Goal: Task Accomplishment & Management: Complete application form

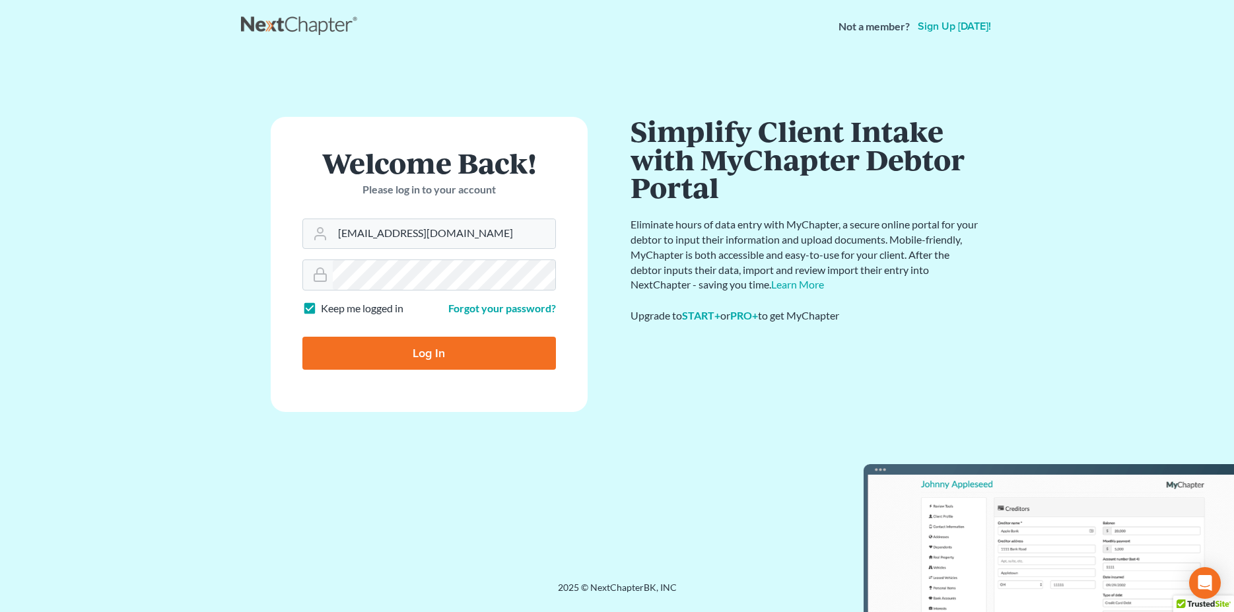
type input "olsond@landolaw.com"
click at [425, 354] on input "Log In" at bounding box center [428, 353] width 253 height 33
type input "Thinking..."
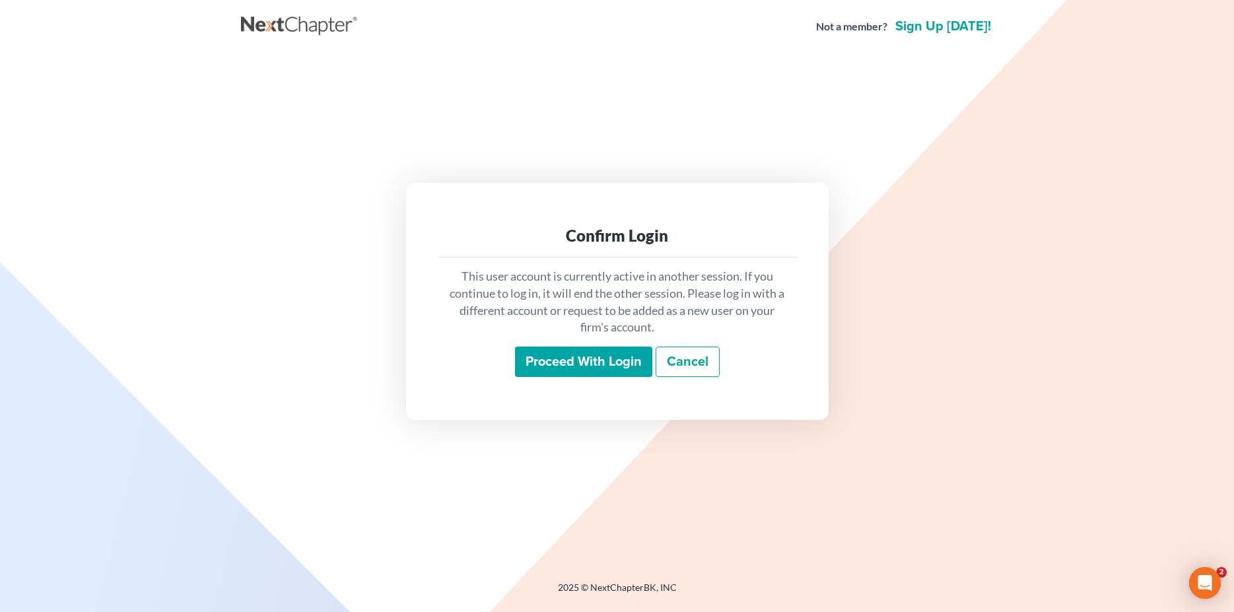
click at [603, 362] on input "Proceed with login" at bounding box center [583, 362] width 137 height 30
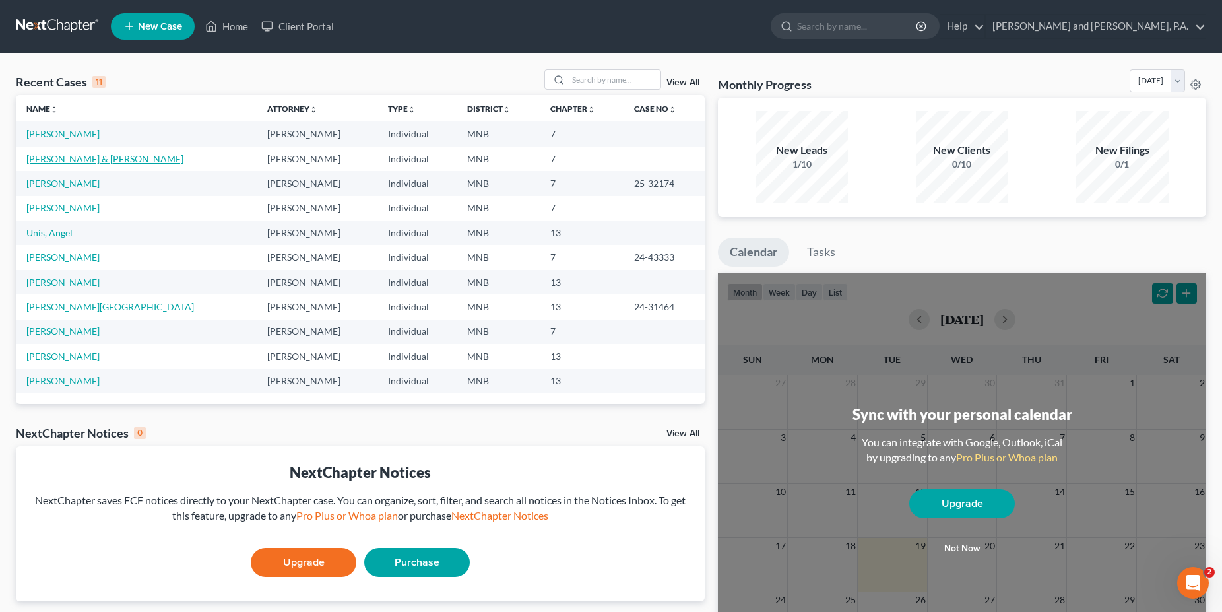
click at [79, 160] on link "Lux, Richard & Mary" at bounding box center [104, 158] width 157 height 11
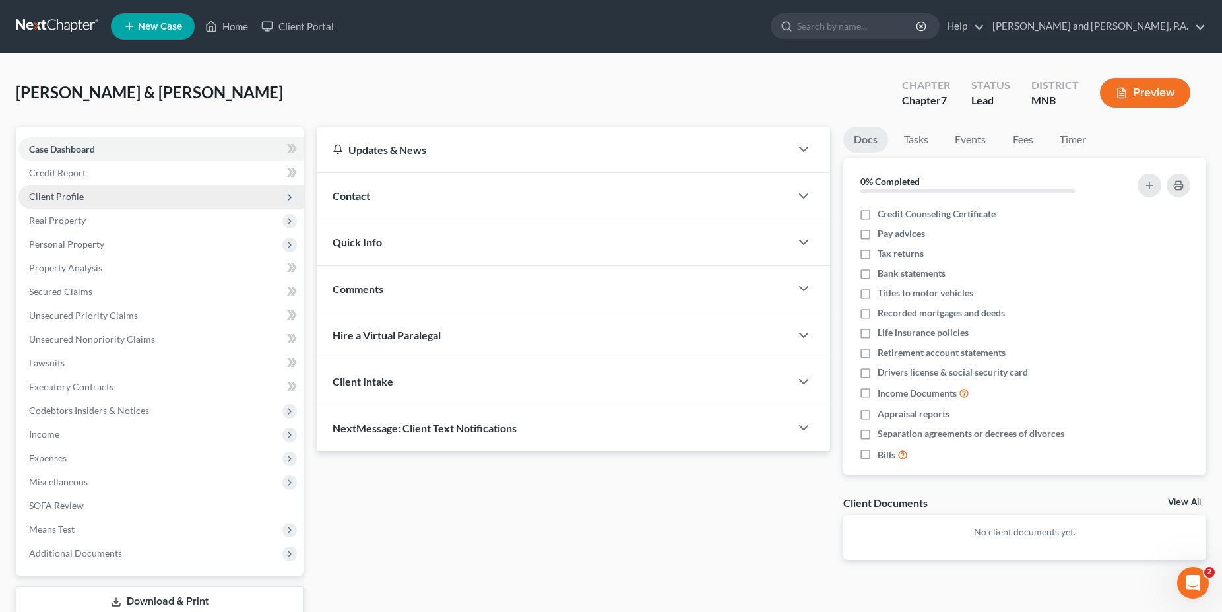
click at [61, 195] on span "Client Profile" at bounding box center [56, 196] width 55 height 11
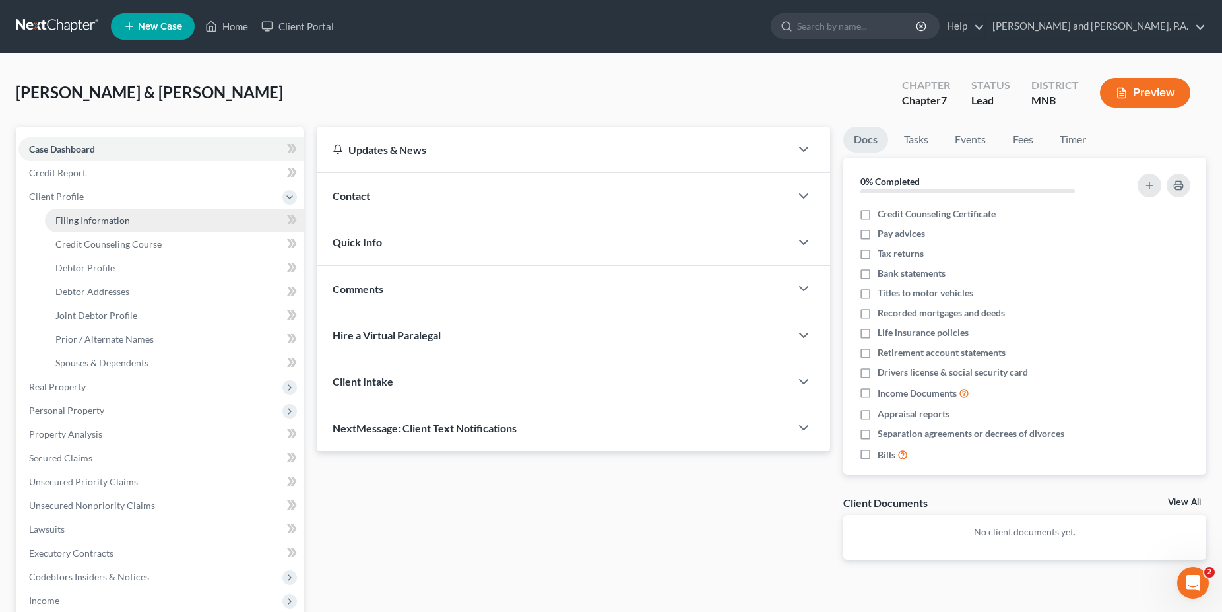
click at [73, 216] on span "Filing Information" at bounding box center [92, 220] width 75 height 11
select select "1"
select select "0"
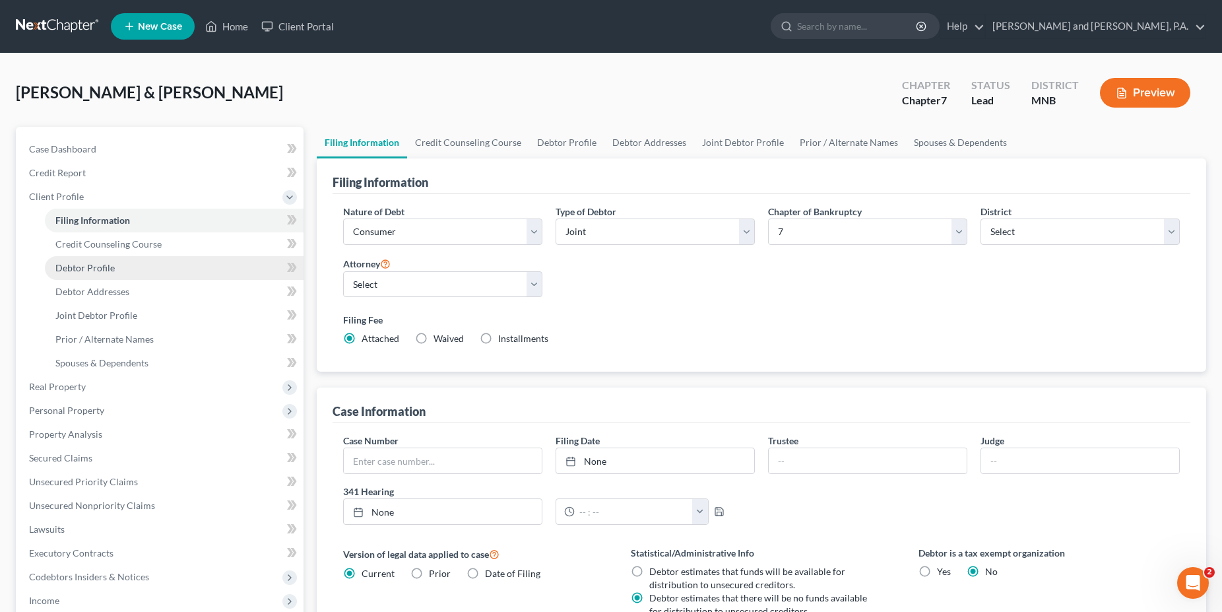
click at [86, 267] on span "Debtor Profile" at bounding box center [84, 267] width 59 height 11
select select "1"
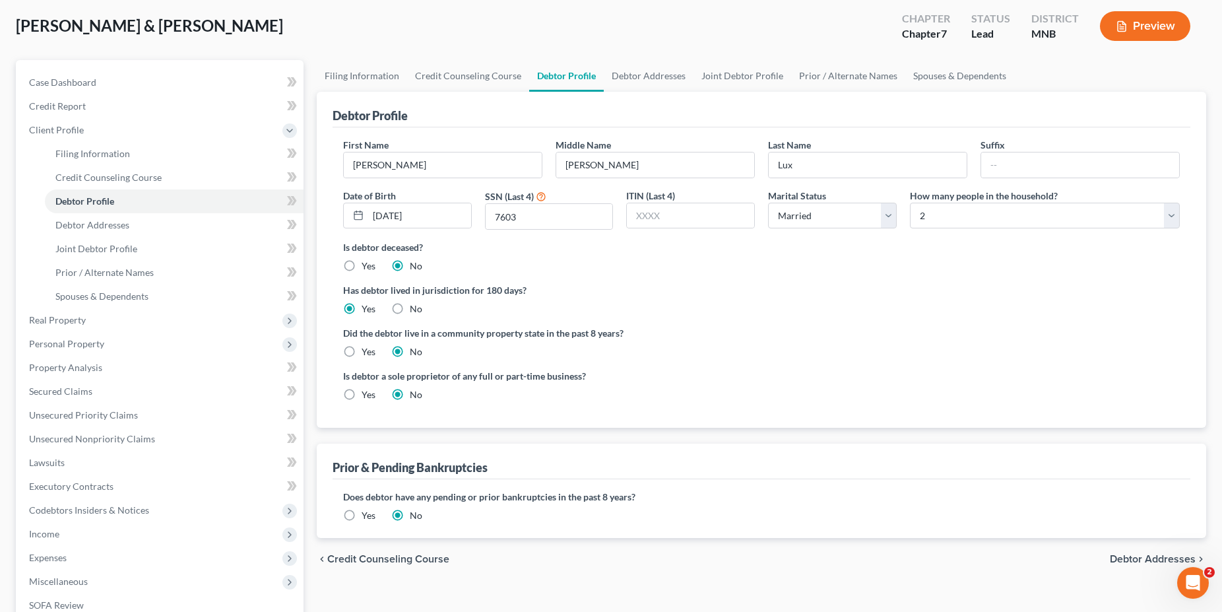
scroll to position [67, 0]
click at [362, 349] on label "Yes" at bounding box center [369, 351] width 14 height 13
click at [367, 349] on input "Yes" at bounding box center [371, 349] width 9 height 9
radio input "true"
radio input "false"
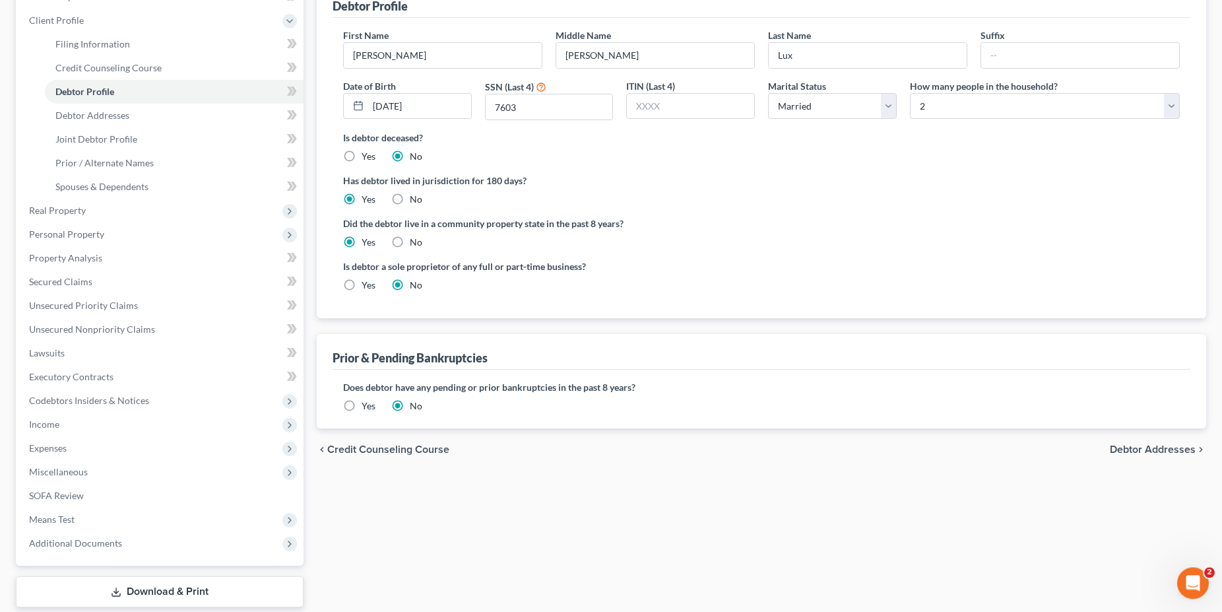
scroll to position [168, 0]
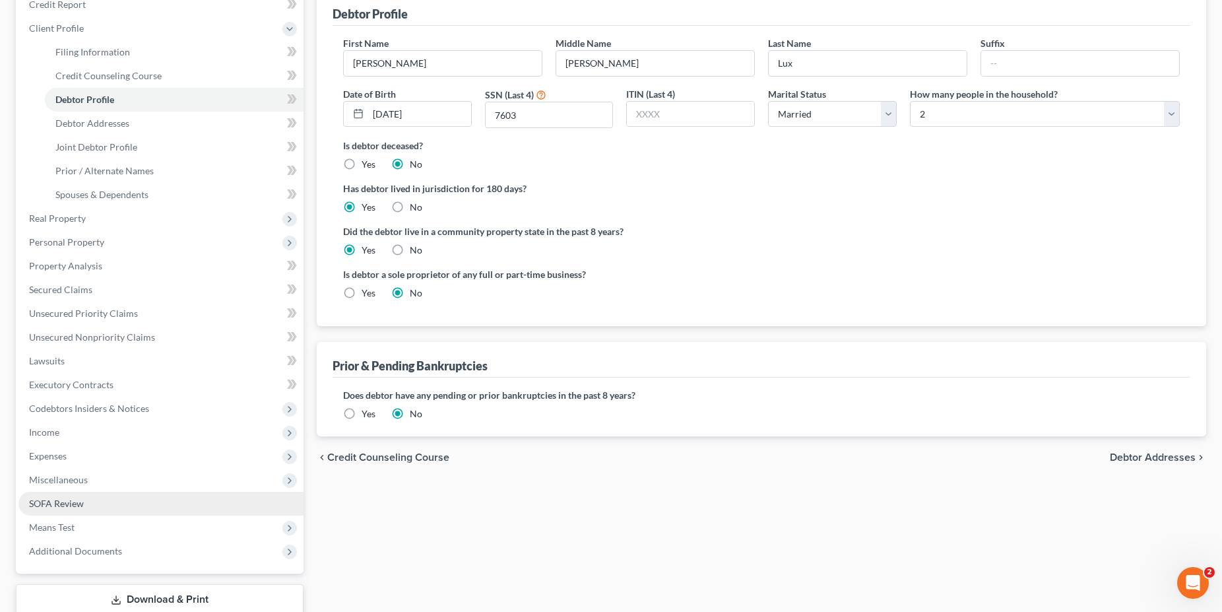
click at [69, 502] on span "SOFA Review" at bounding box center [56, 503] width 55 height 11
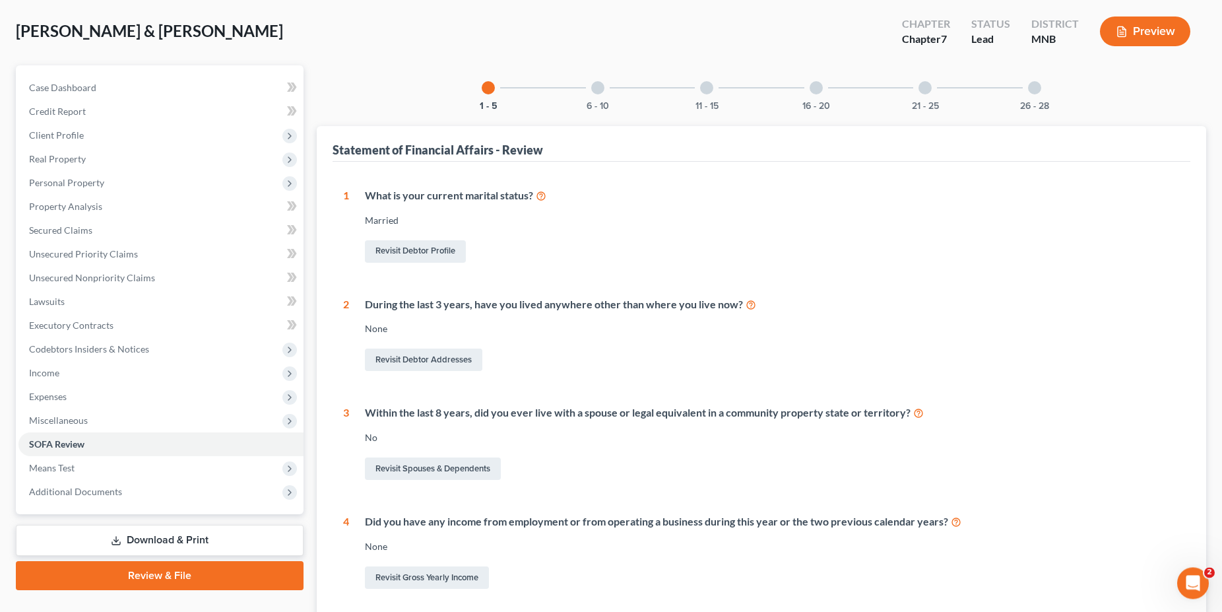
scroll to position [67, 0]
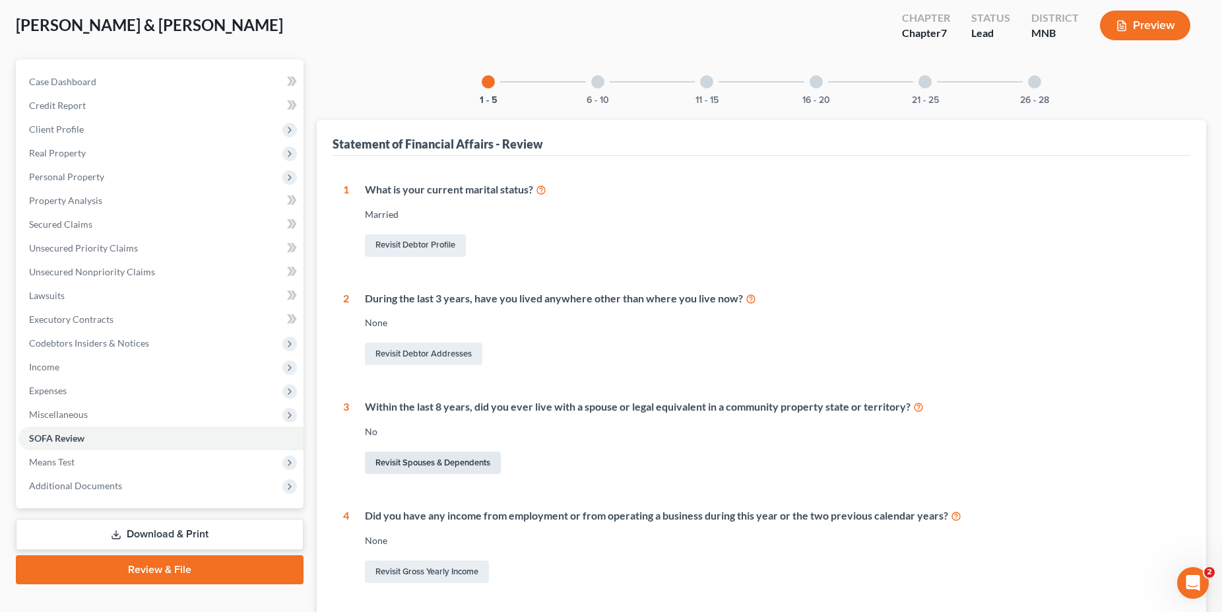
click at [403, 462] on link "Revisit Spouses & Dependents" at bounding box center [433, 462] width 136 height 22
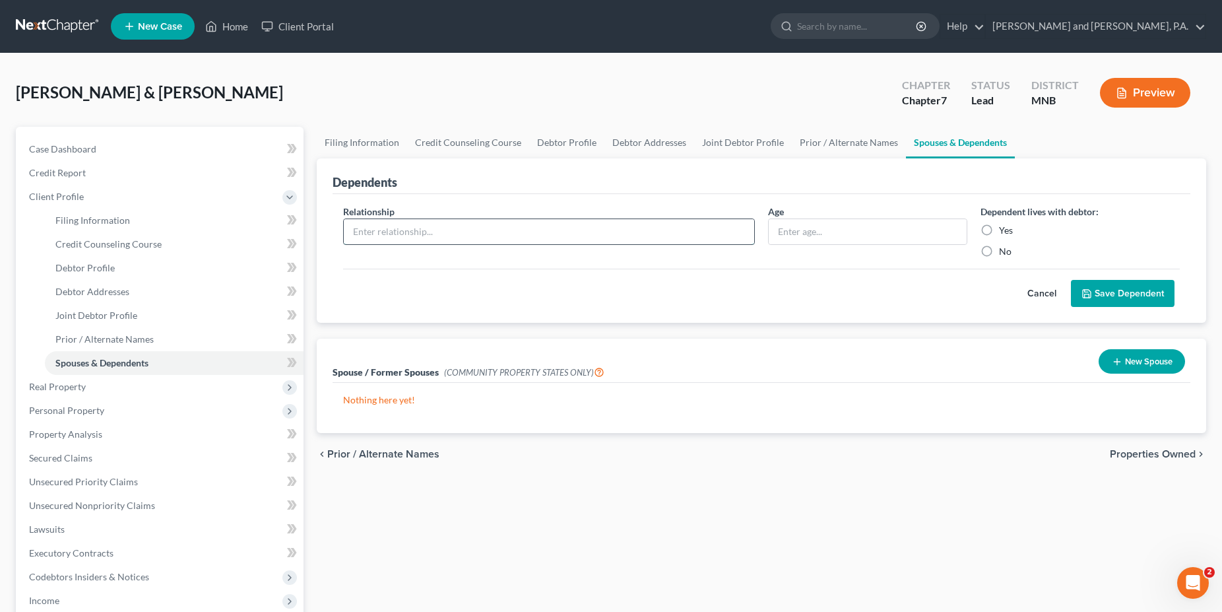
click at [387, 234] on input "text" at bounding box center [549, 231] width 411 height 25
click at [1141, 363] on button "New Spouse" at bounding box center [1142, 361] width 86 height 24
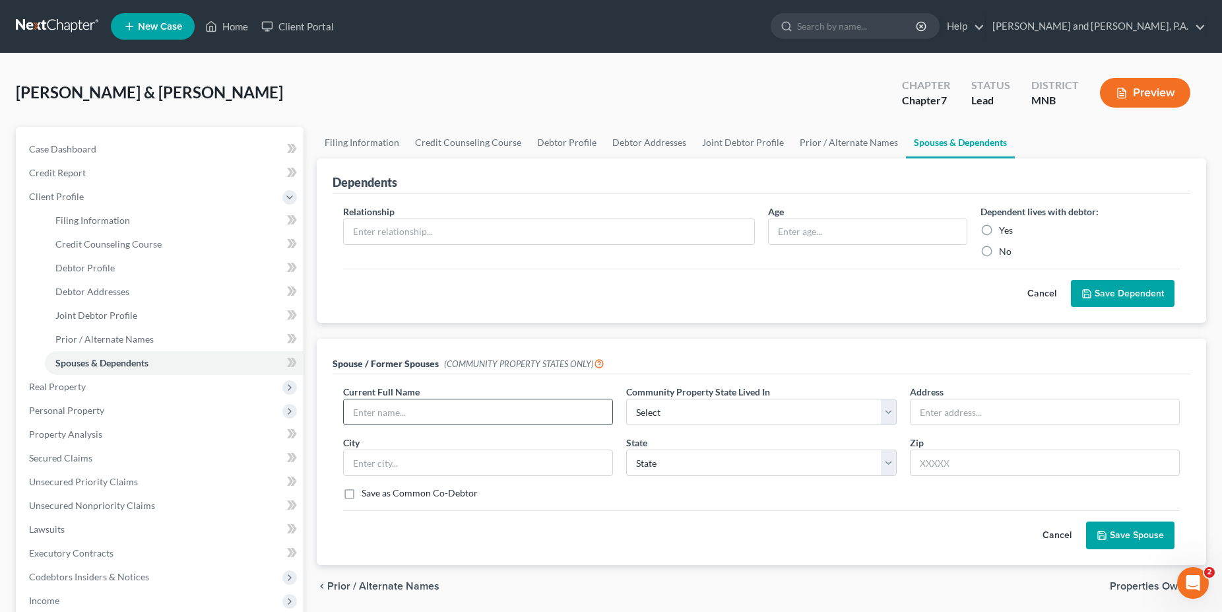
click at [449, 409] on input "text" at bounding box center [478, 411] width 269 height 25
click at [626, 399] on select "Select AZ CA GU ID LA NV NM PR TX WA WI" at bounding box center [761, 412] width 270 height 26
select select "10"
click option "WI" at bounding box center [0, 0] width 0 height 0
click at [626, 450] on select "State AL AK AR AZ CA CO CT DE DC FL GA GU HI ID IL IN IA KS KY LA ME MD MA MI M…" at bounding box center [761, 463] width 270 height 26
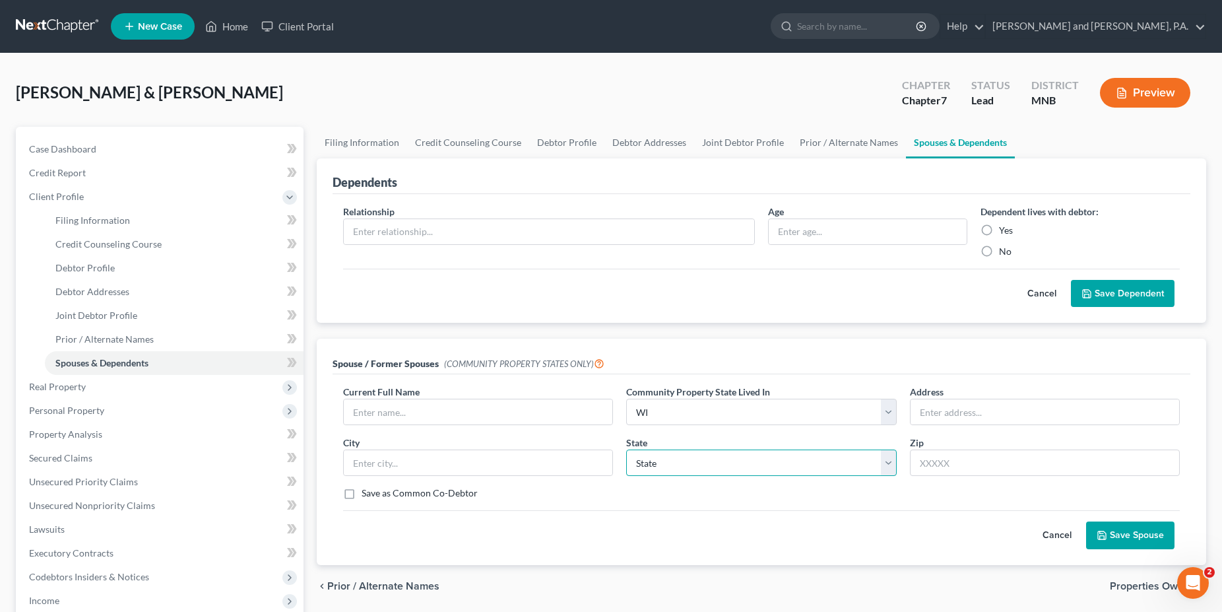
select select "52"
click option "WI" at bounding box center [0, 0] width 0 height 0
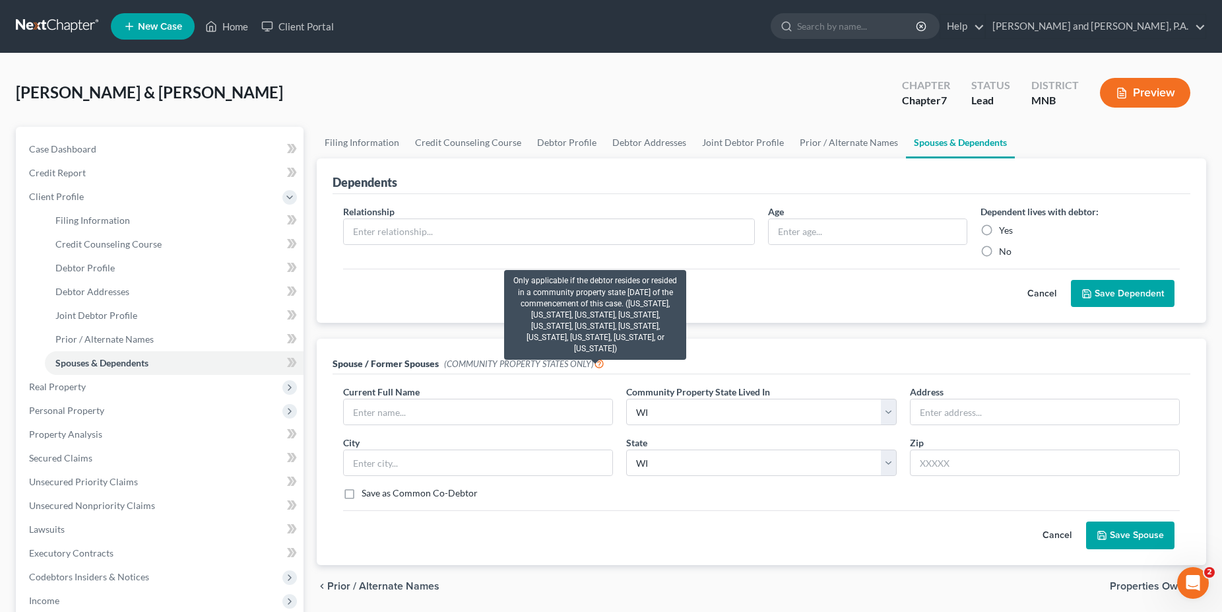
click at [596, 364] on icon at bounding box center [599, 362] width 11 height 13
